Goal: Task Accomplishment & Management: Use online tool/utility

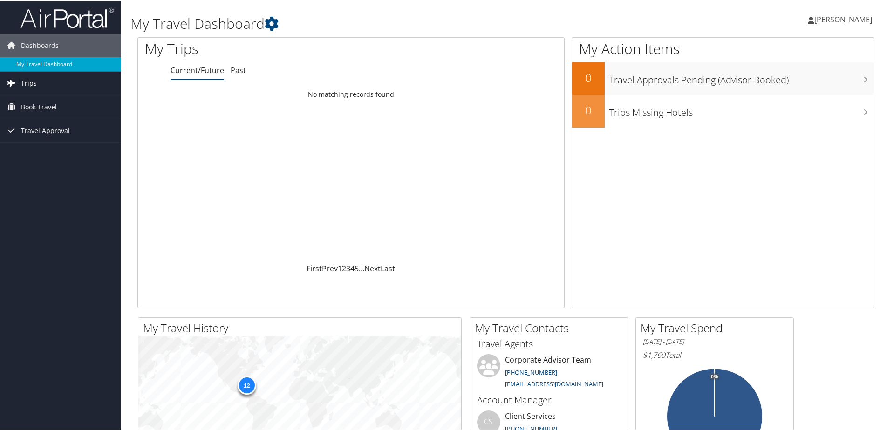
click at [40, 87] on link "Trips" at bounding box center [60, 82] width 121 height 23
click at [51, 83] on link "Trips" at bounding box center [60, 82] width 121 height 23
click at [52, 82] on link "Trips" at bounding box center [60, 82] width 121 height 23
click at [275, 21] on icon at bounding box center [272, 23] width 14 height 14
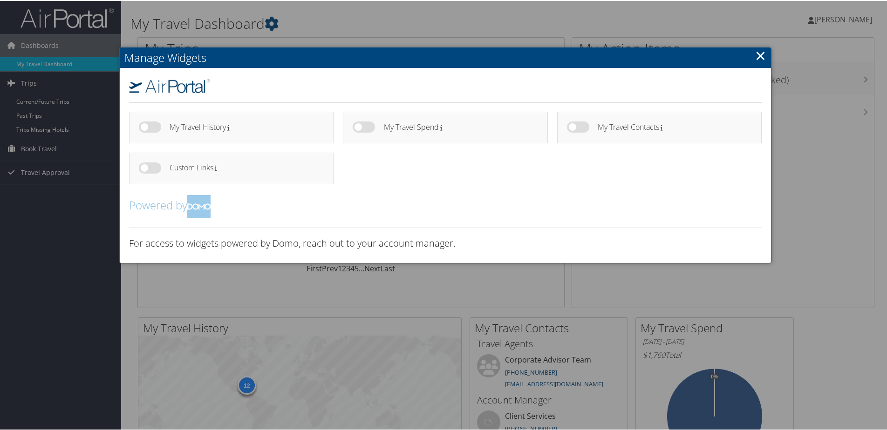
click at [220, 129] on h4 "My Travel History" at bounding box center [243, 127] width 147 height 8
click at [761, 58] on link "×" at bounding box center [760, 54] width 11 height 19
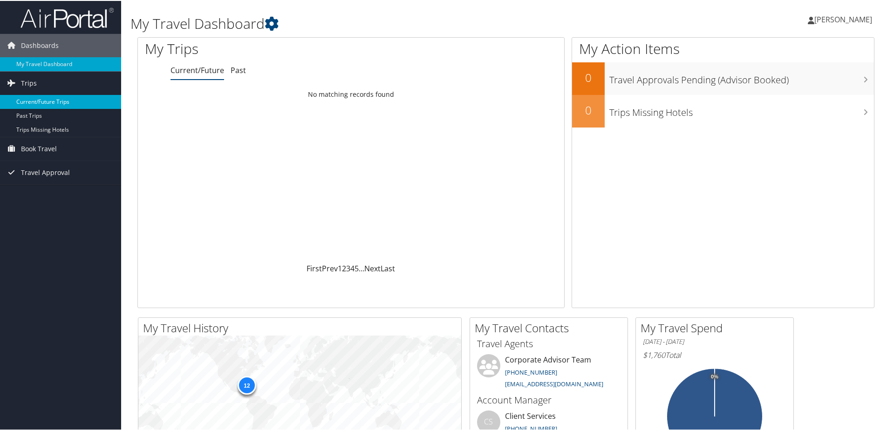
click at [55, 103] on link "Current/Future Trips" at bounding box center [60, 101] width 121 height 14
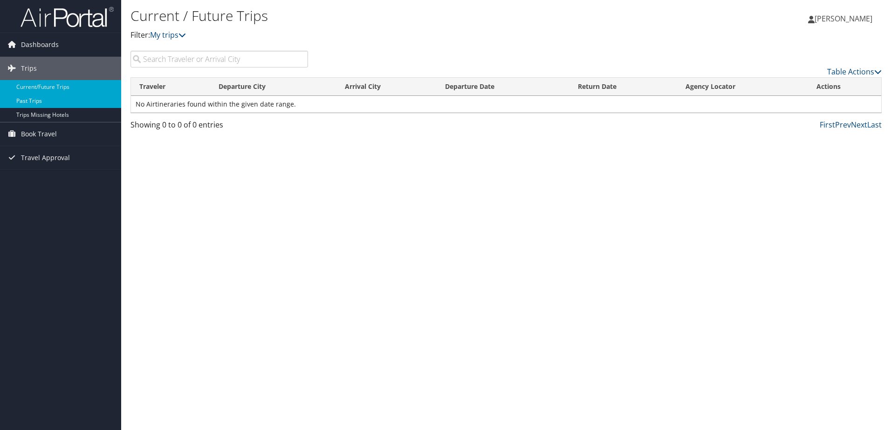
click at [60, 100] on link "Past Trips" at bounding box center [60, 101] width 121 height 14
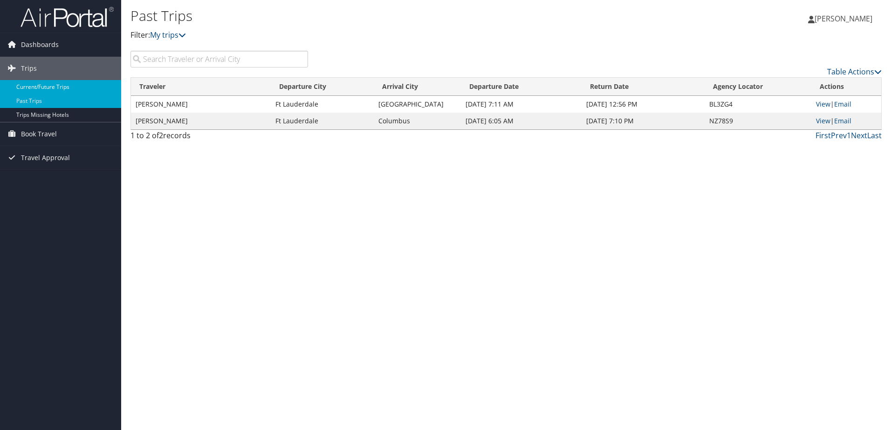
click at [69, 87] on link "Current/Future Trips" at bounding box center [60, 87] width 121 height 14
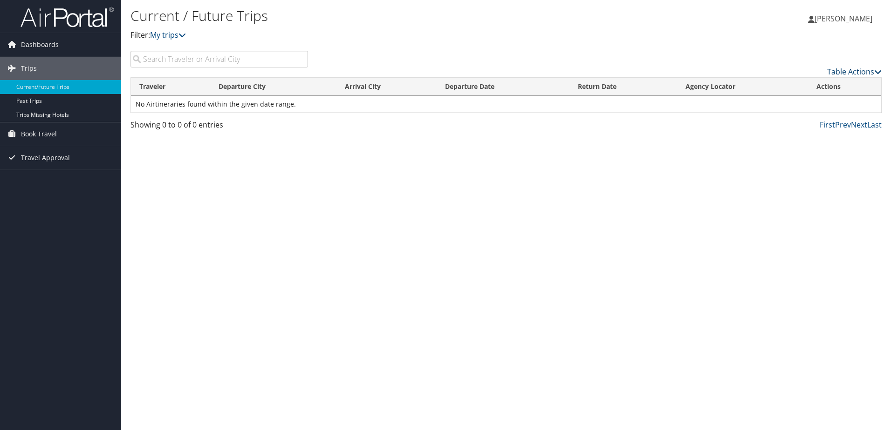
click at [868, 70] on link "Table Actions" at bounding box center [854, 72] width 55 height 10
click at [590, 208] on div at bounding box center [445, 215] width 891 height 430
click at [53, 48] on span "Dashboards" at bounding box center [40, 44] width 38 height 23
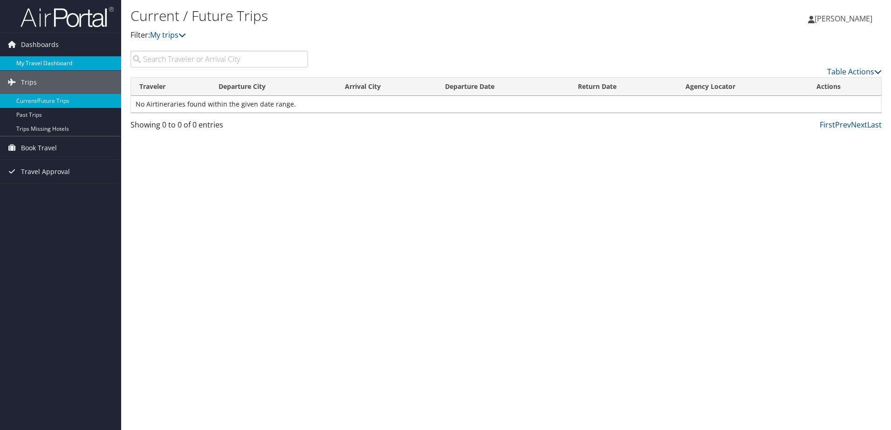
click at [53, 62] on link "My Travel Dashboard" at bounding box center [60, 63] width 121 height 14
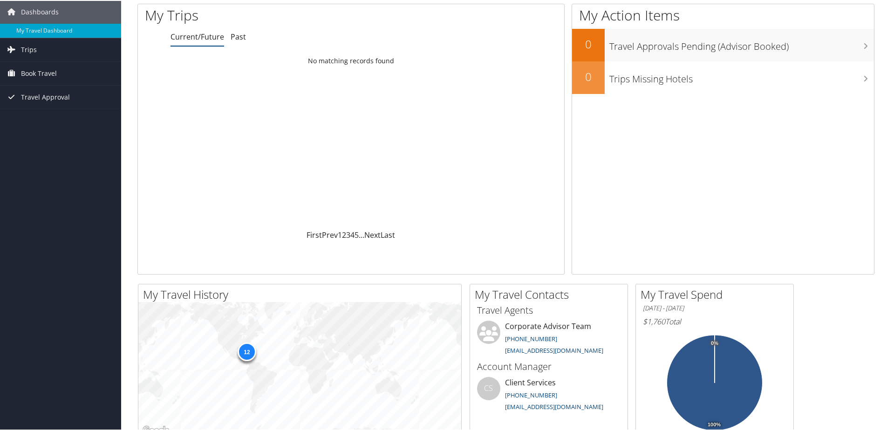
scroll to position [3, 0]
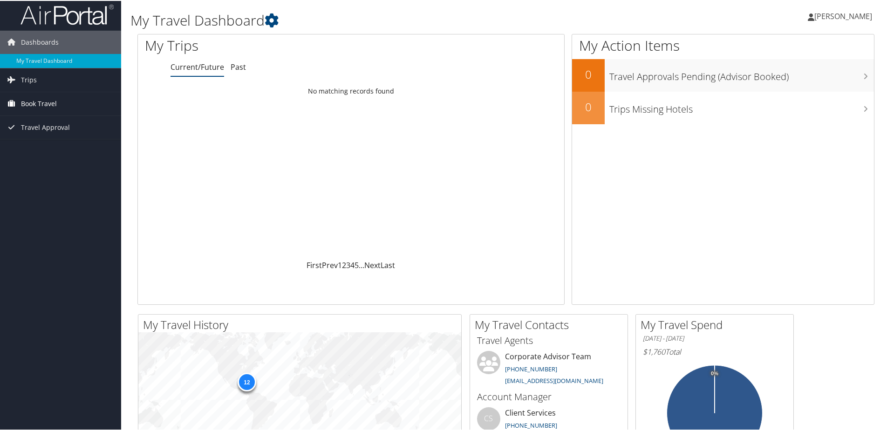
click at [46, 99] on span "Book Travel" at bounding box center [39, 102] width 36 height 23
click at [61, 132] on link "Book/Manage Online Trips" at bounding box center [60, 136] width 121 height 14
